Goal: Task Accomplishment & Management: Use online tool/utility

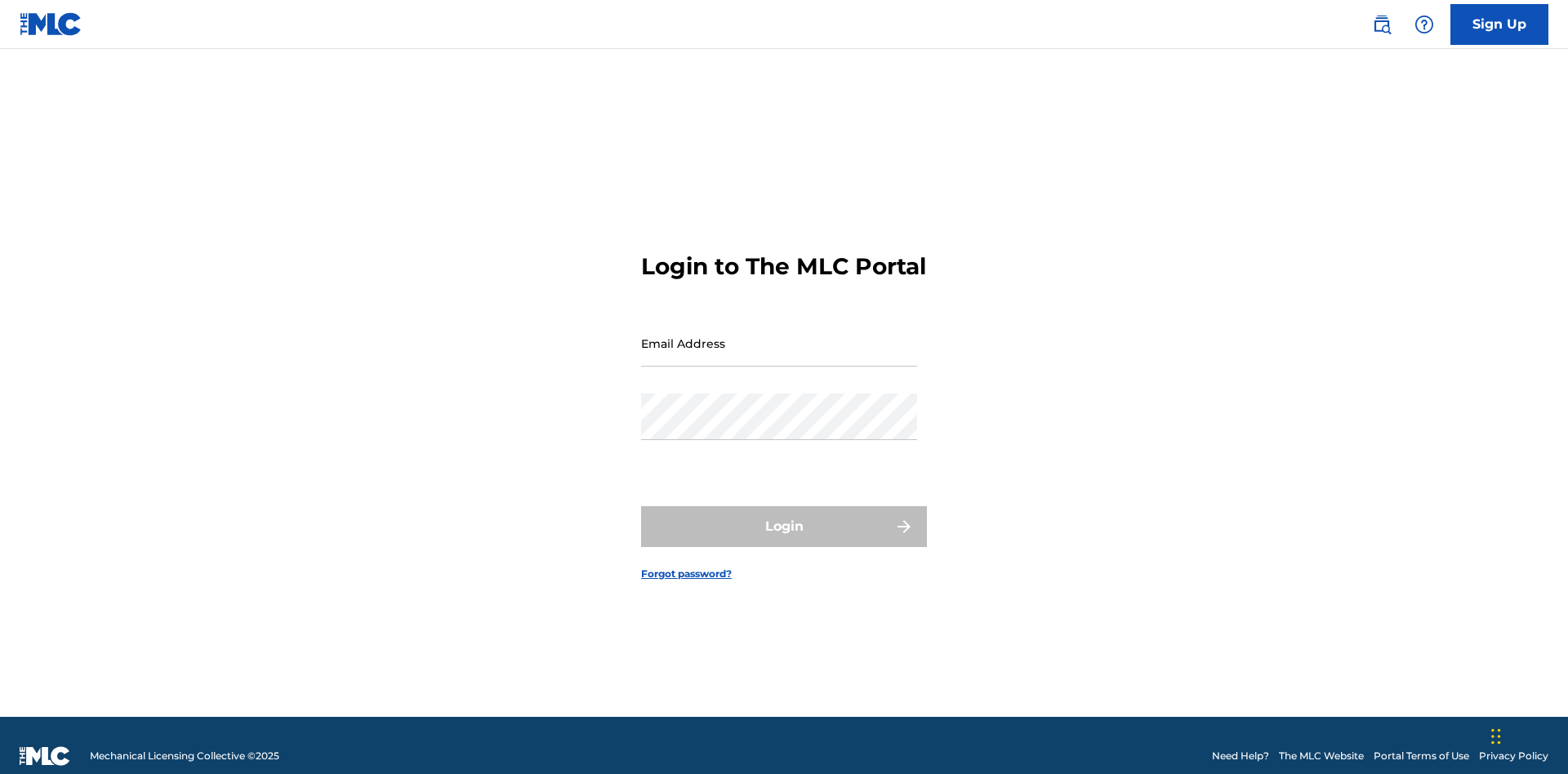
scroll to position [21, 0]
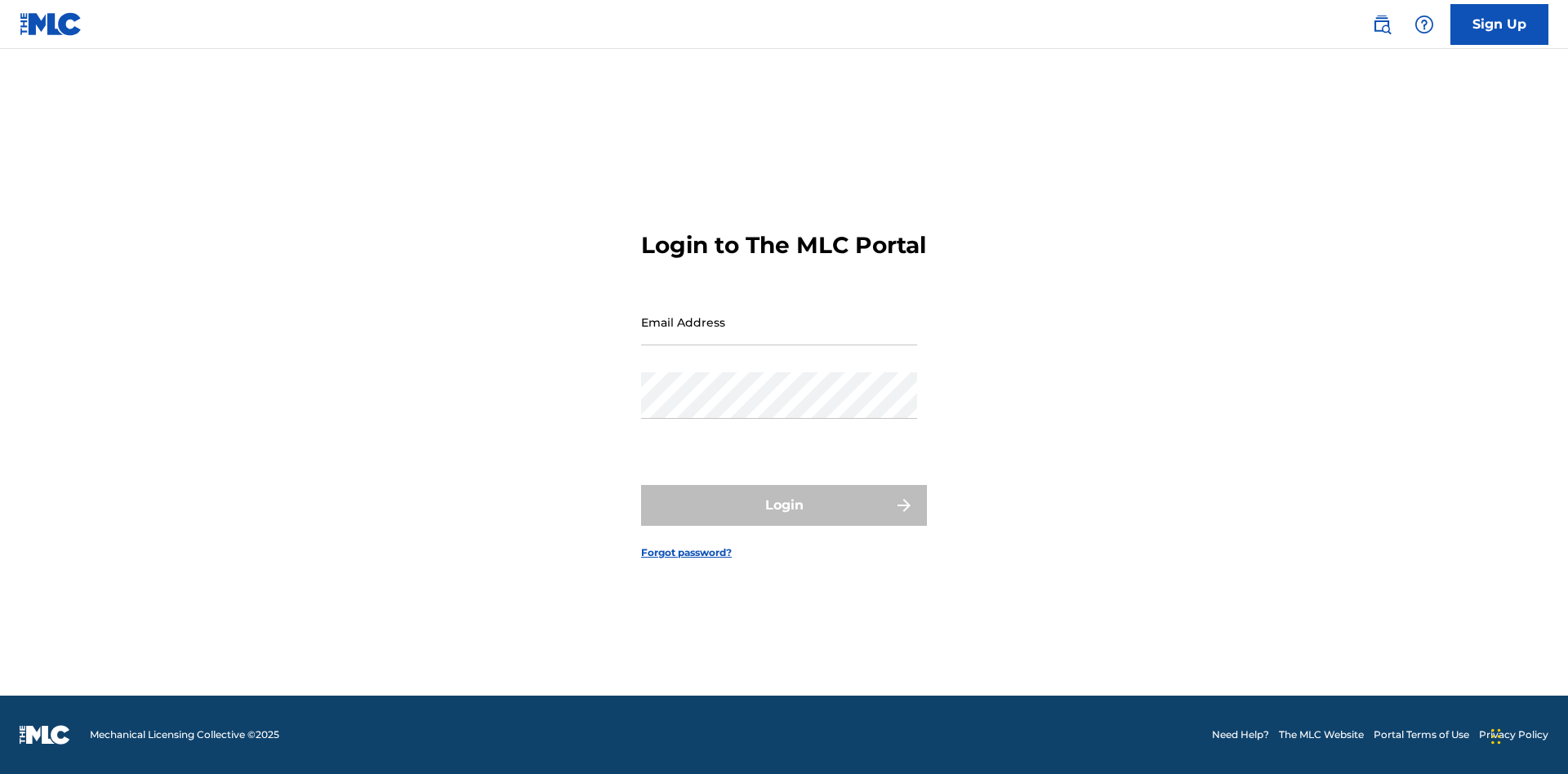
click at [779, 335] on input "Email Address" at bounding box center [779, 321] width 276 height 47
type input "Duke.McTesterson@gmail.com"
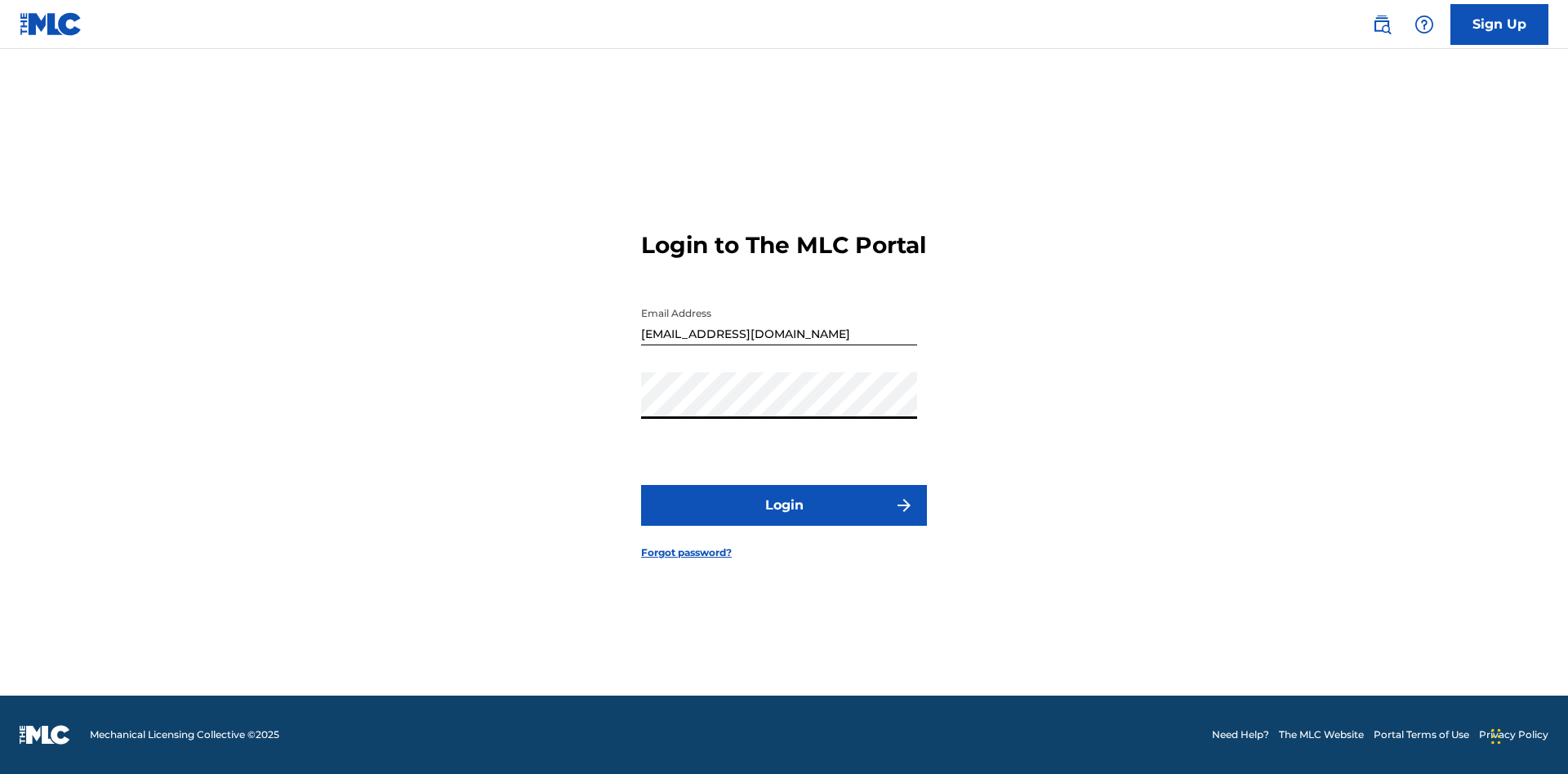
click at [784, 519] on button "Login" at bounding box center [784, 505] width 286 height 40
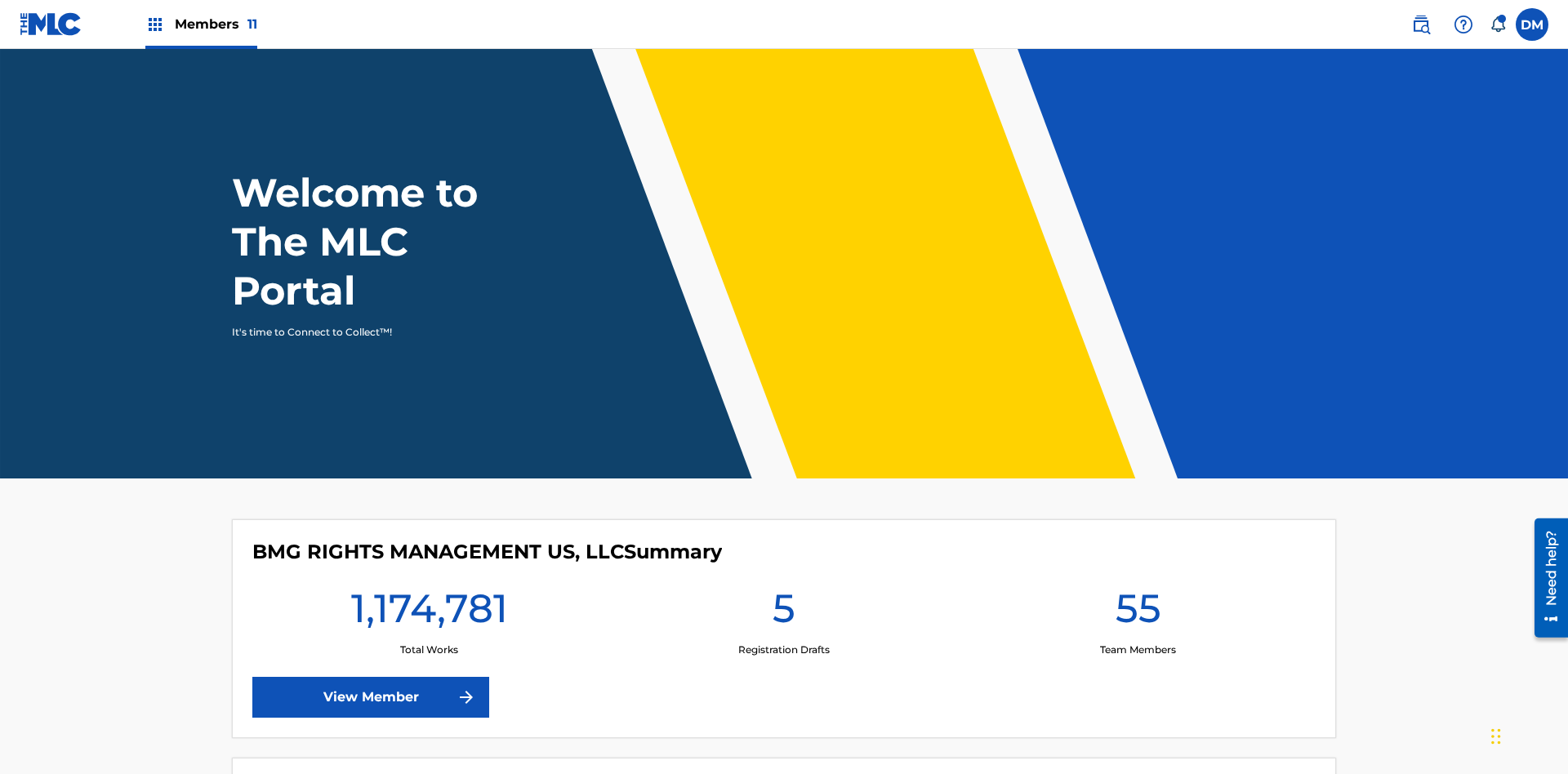
scroll to position [70, 0]
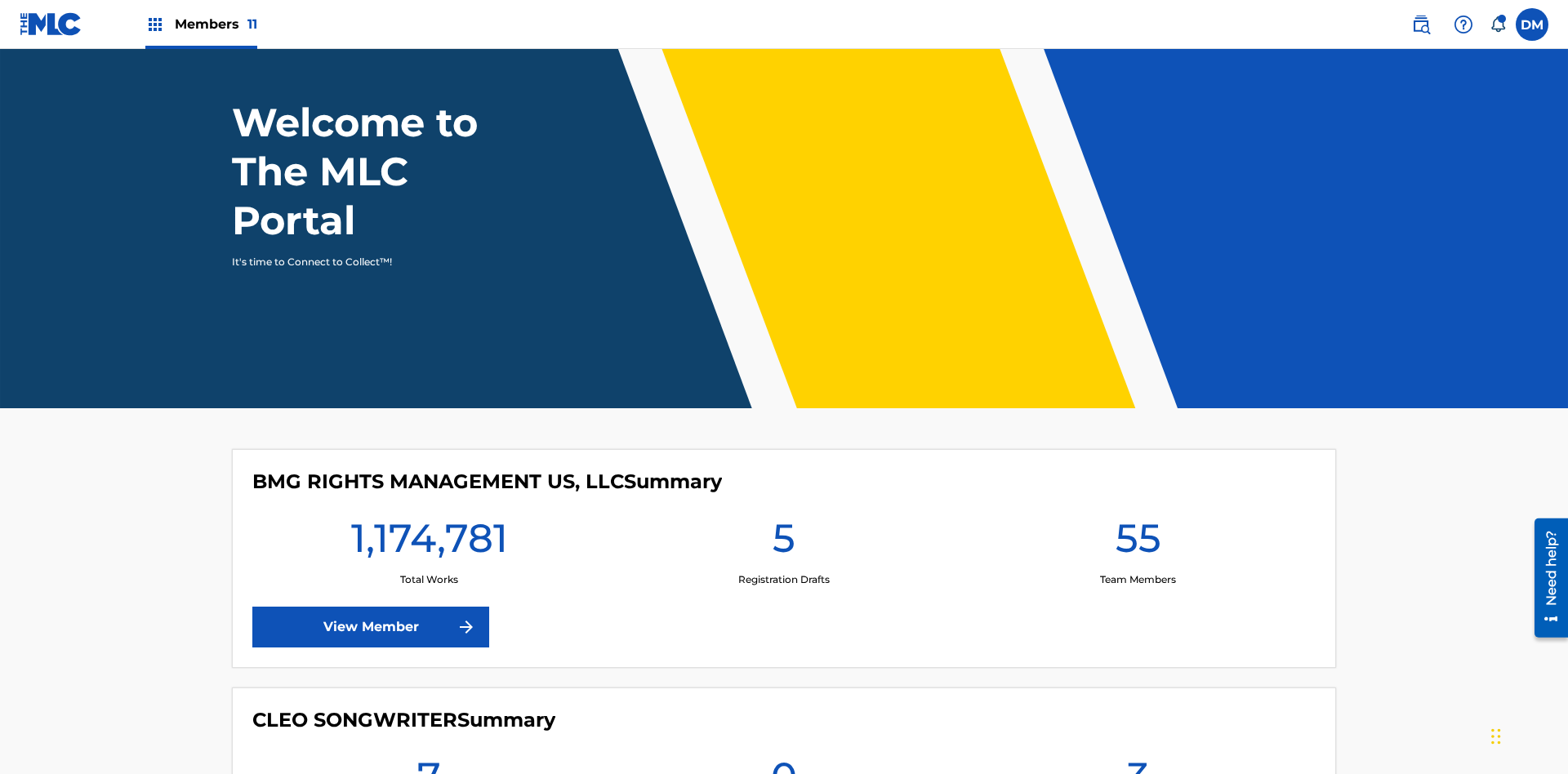
click at [201, 24] on span "Members 11" at bounding box center [216, 24] width 83 height 18
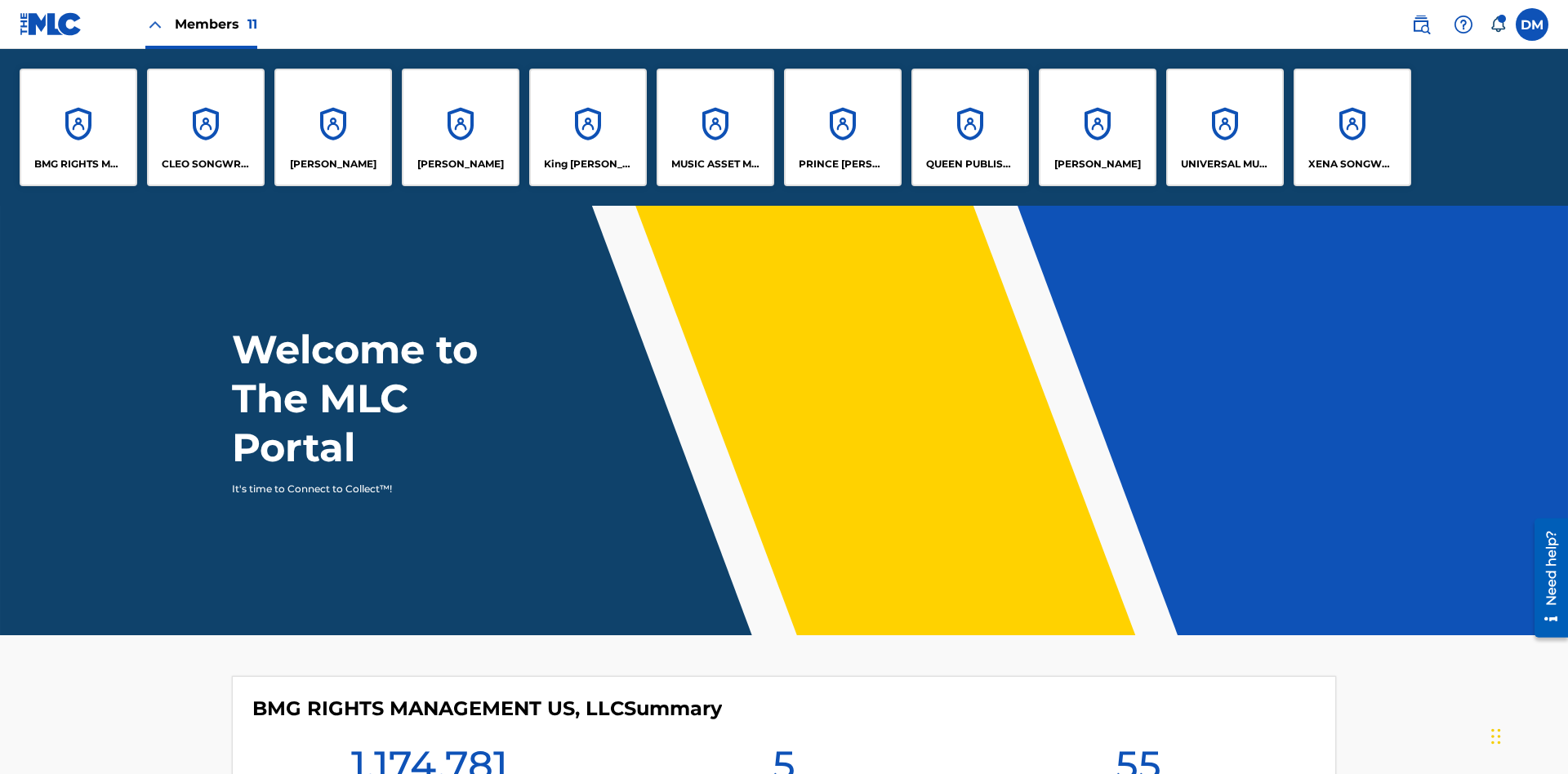
click at [1224, 164] on p "UNIVERSAL MUSIC PUB GROUP" at bounding box center [1224, 164] width 89 height 15
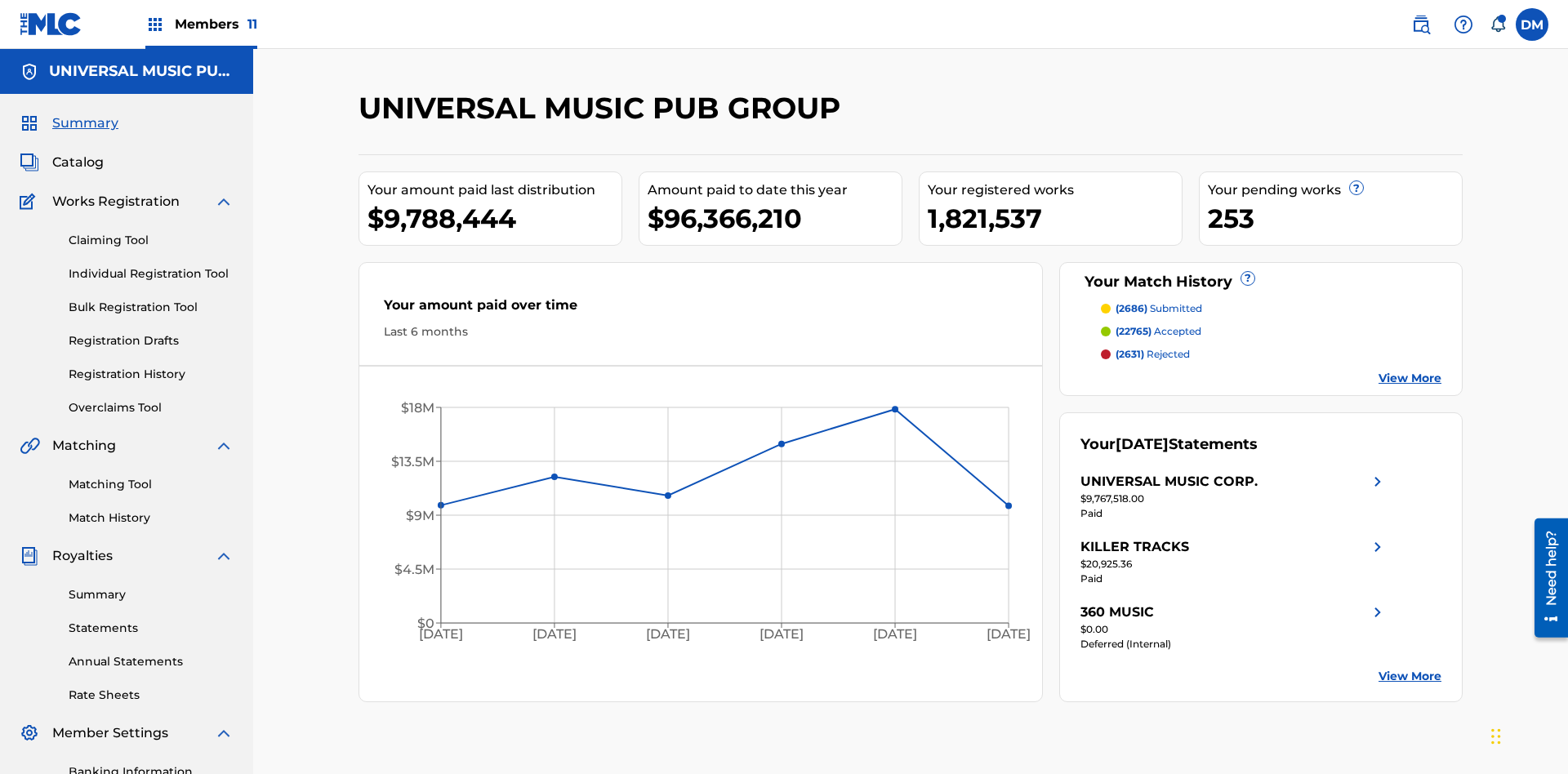
click at [151, 265] on link "Individual Registration Tool" at bounding box center [152, 274] width 165 height 17
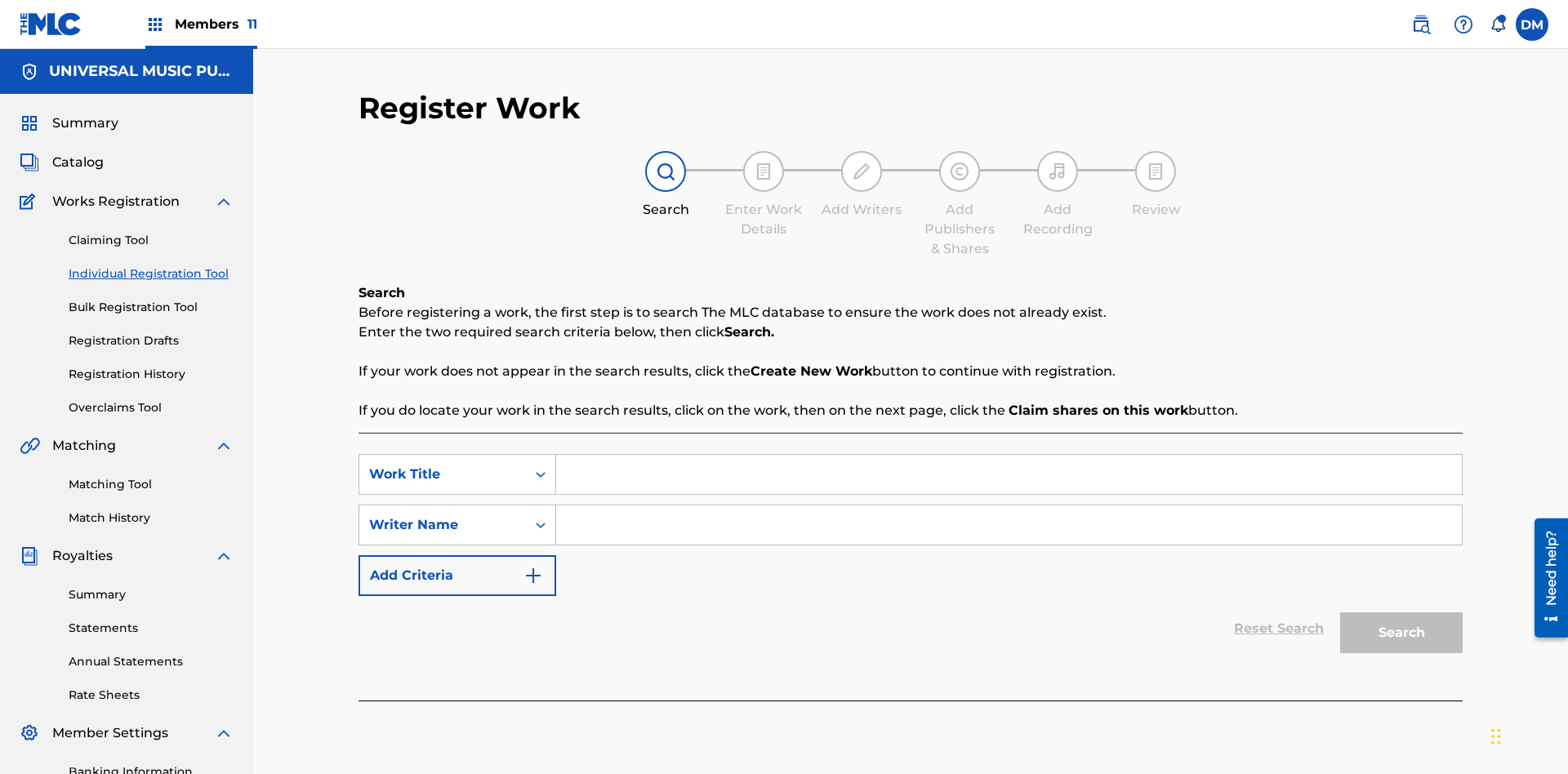
click at [1009, 454] on input "Search Form" at bounding box center [1009, 474] width 906 height 39
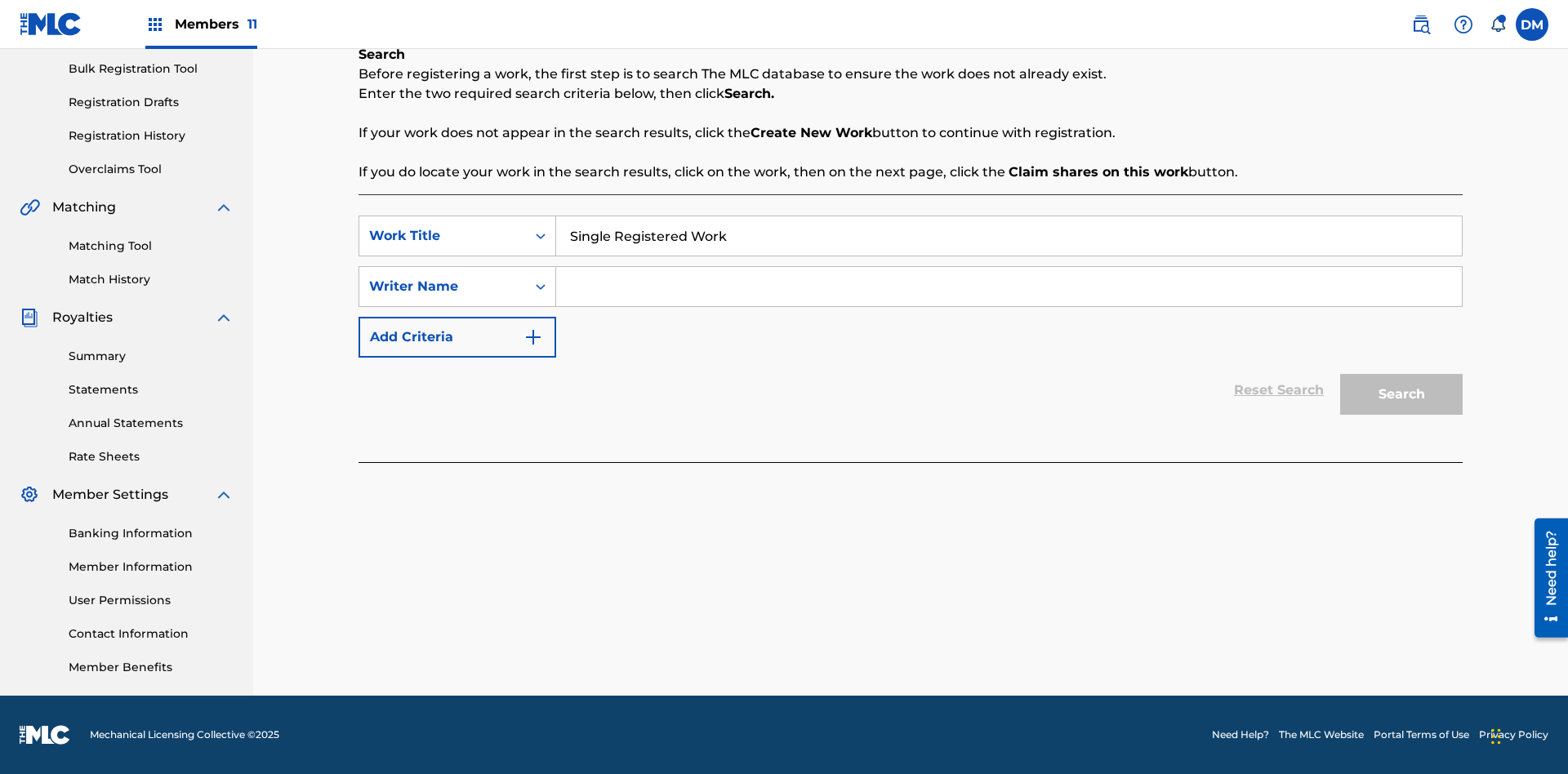
type input "Single Registered Work"
click at [1009, 286] on input "Search Form" at bounding box center [1009, 286] width 906 height 39
type input "QWERTYUIOP"
click at [1401, 394] on button "Search" at bounding box center [1401, 394] width 122 height 40
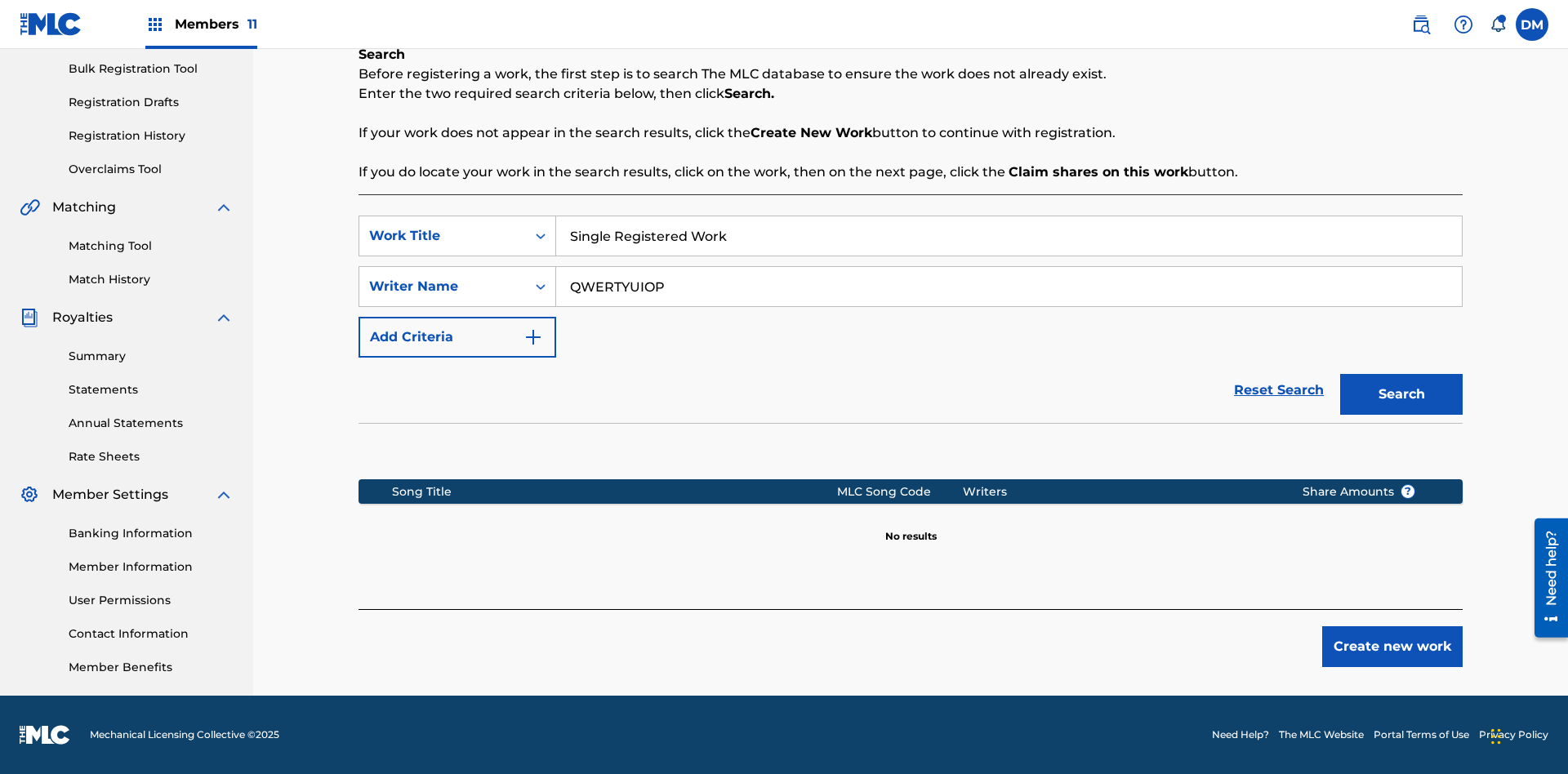
click at [1393, 646] on button "Create new work" at bounding box center [1392, 646] width 141 height 40
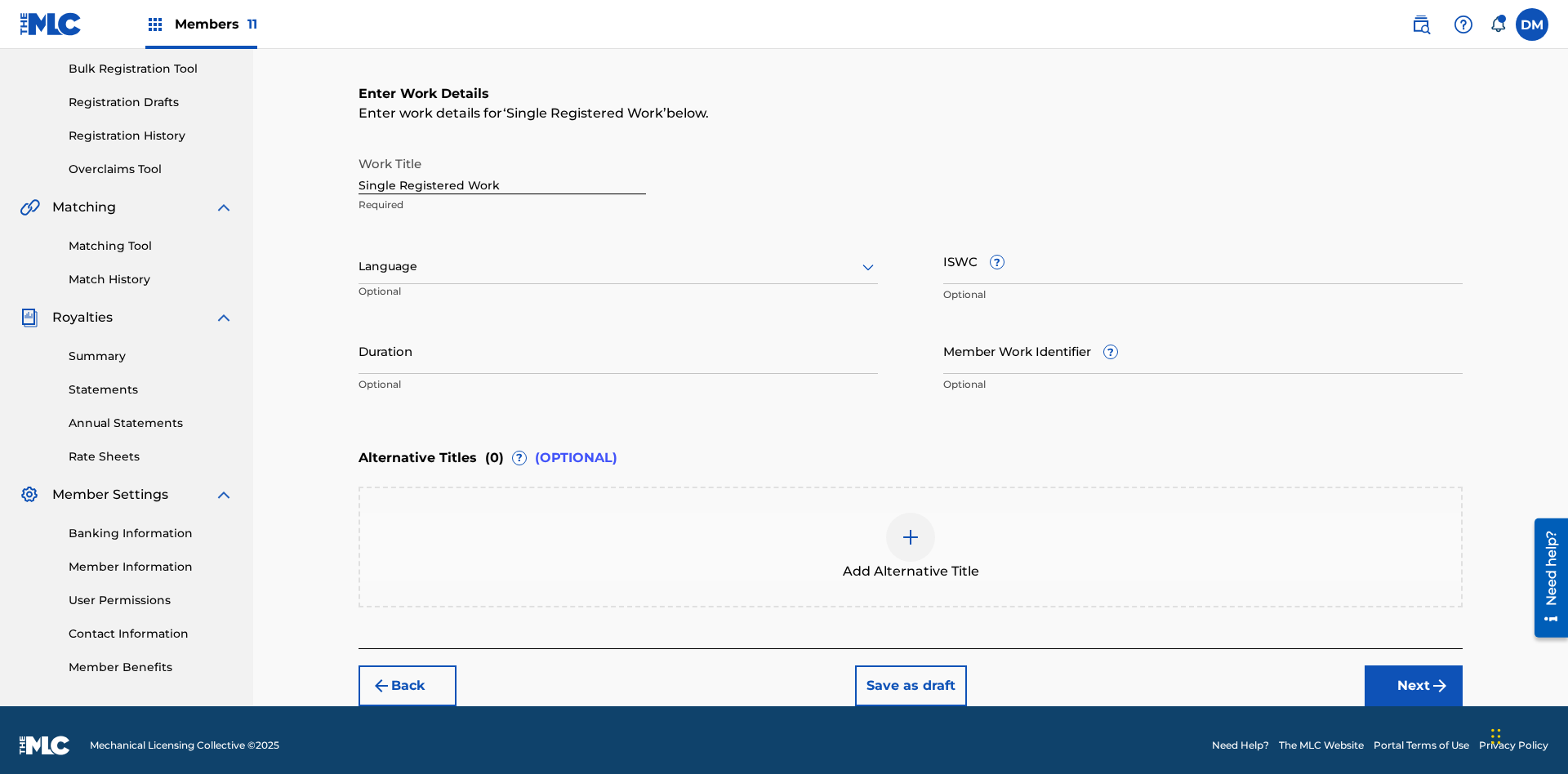
click at [909, 674] on button "Save as draft" at bounding box center [911, 685] width 112 height 40
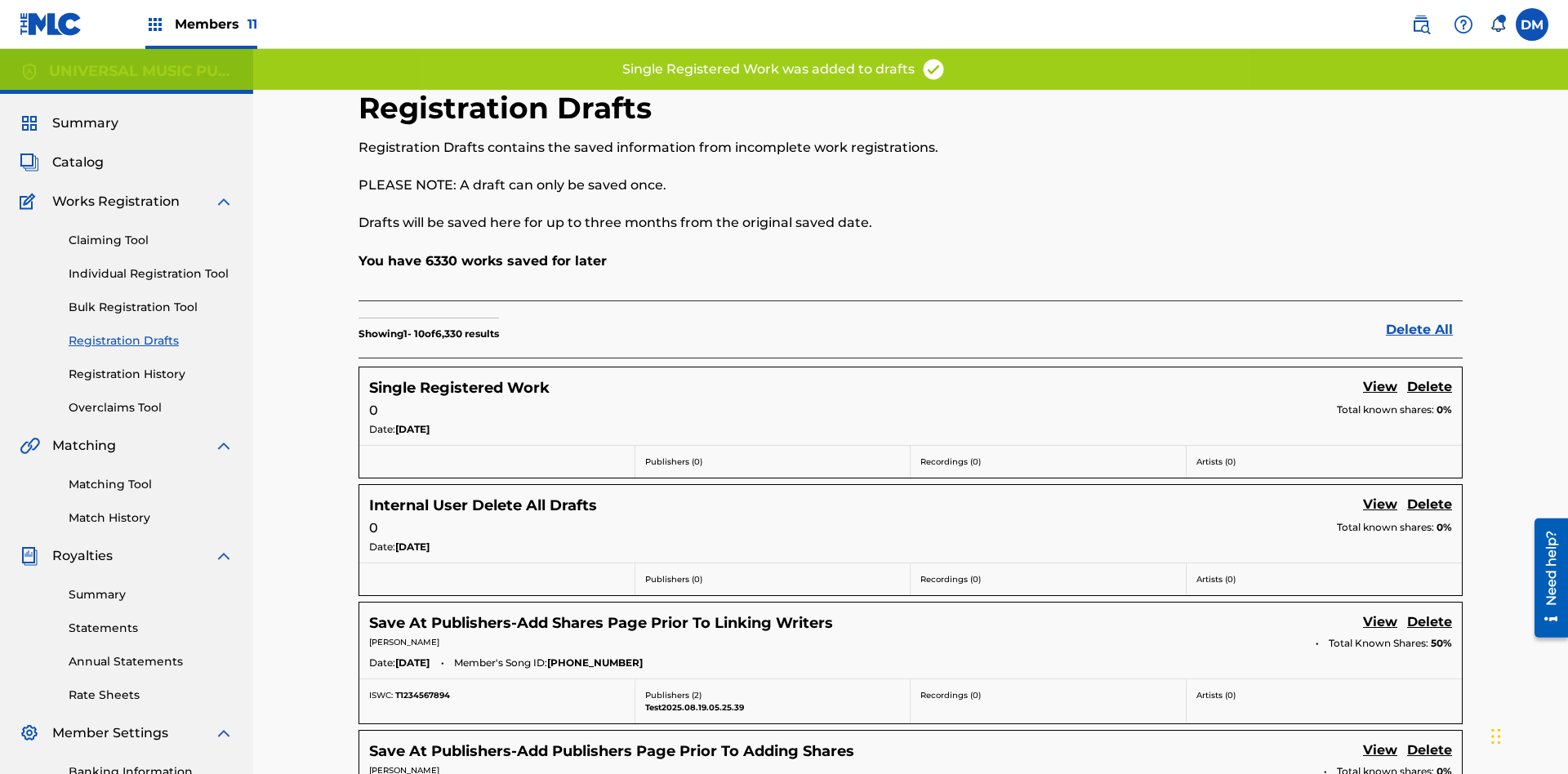
click at [1429, 377] on link "Delete" at bounding box center [1429, 388] width 45 height 22
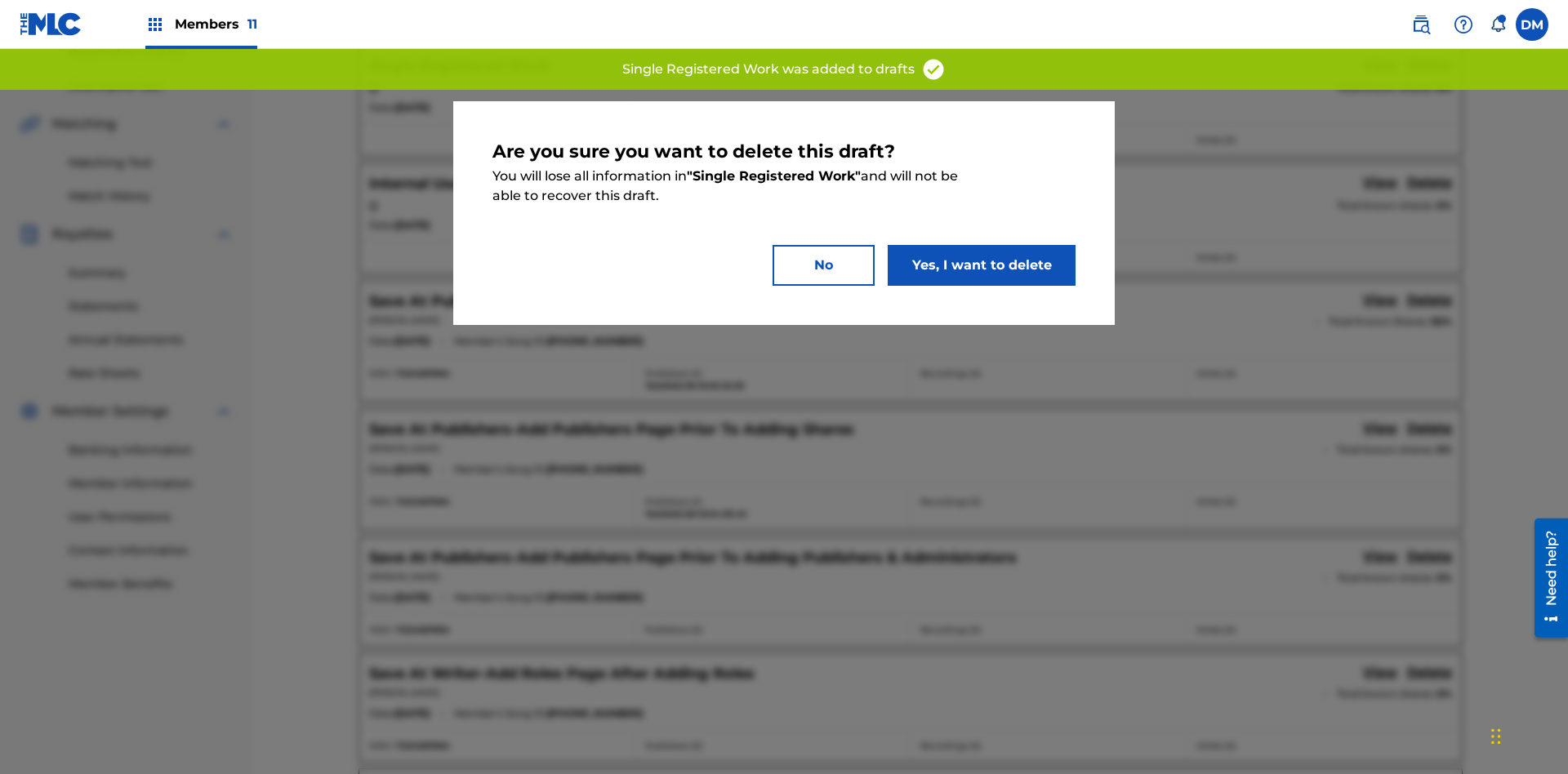
click at [981, 264] on button "Yes, I want to delete" at bounding box center [981, 265] width 187 height 40
